Goal: Navigation & Orientation: Find specific page/section

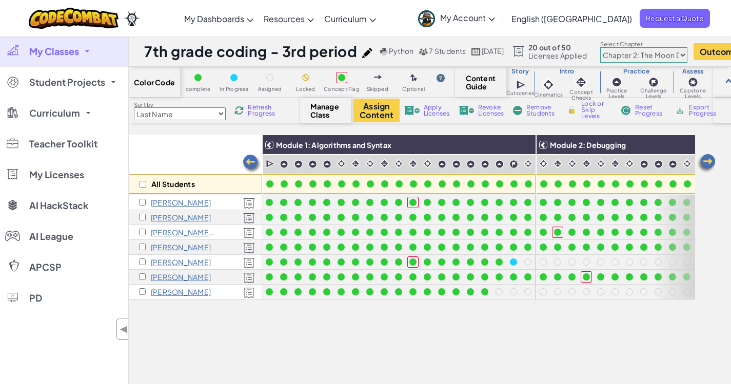
select select "5d8a57abe8919b28d5113af1"
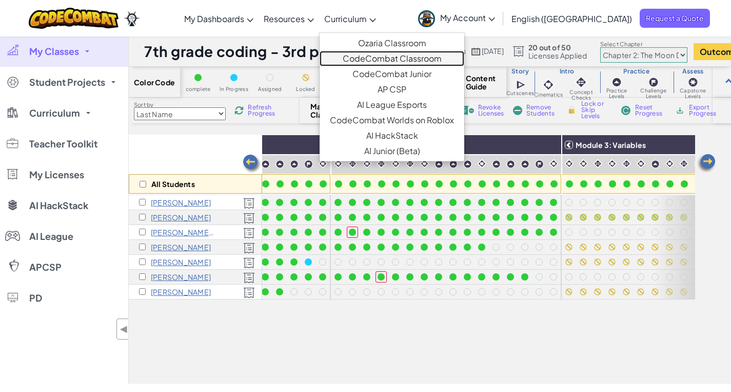
click at [427, 58] on link "CodeCombat Classroom" at bounding box center [392, 58] width 145 height 15
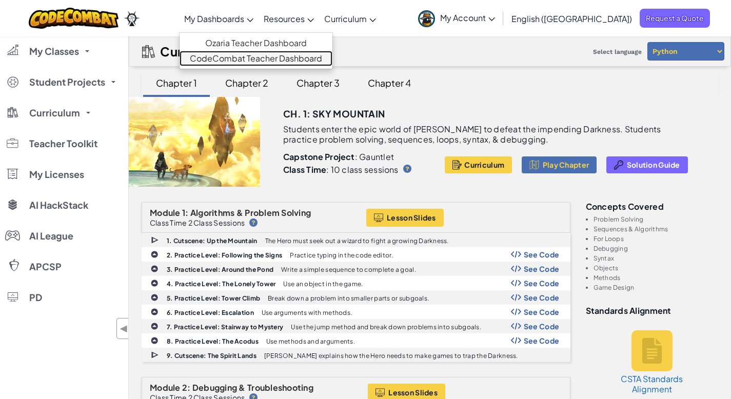
click at [273, 59] on link "CodeCombat Teacher Dashboard" at bounding box center [256, 58] width 153 height 15
